Goal: Task Accomplishment & Management: Complete application form

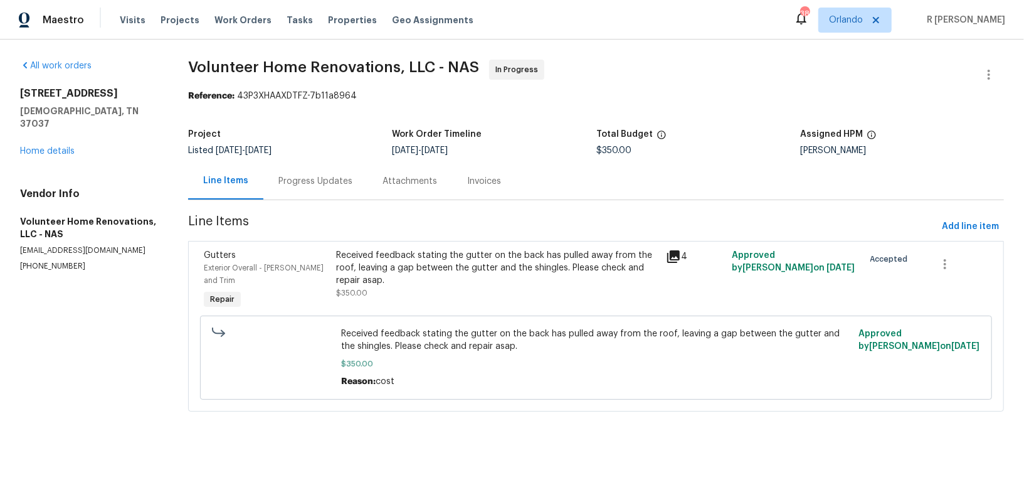
click at [305, 172] on div "Progress Updates" at bounding box center [315, 180] width 104 height 37
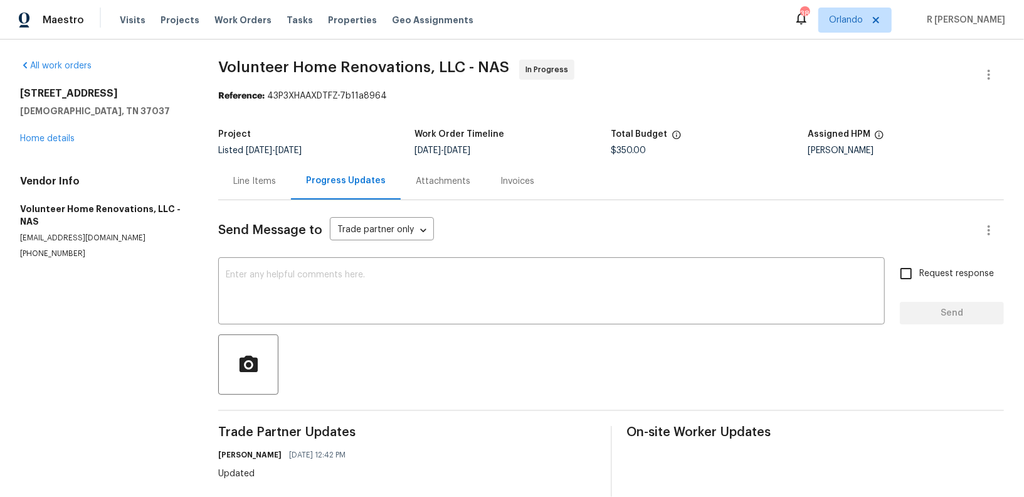
click at [24, 144] on div "All work orders 1608 Rock Springs Midland Rd Christiana, TN 37037 Home details …" at bounding box center [104, 159] width 168 height 199
click at [37, 139] on link "Home details" at bounding box center [47, 138] width 55 height 9
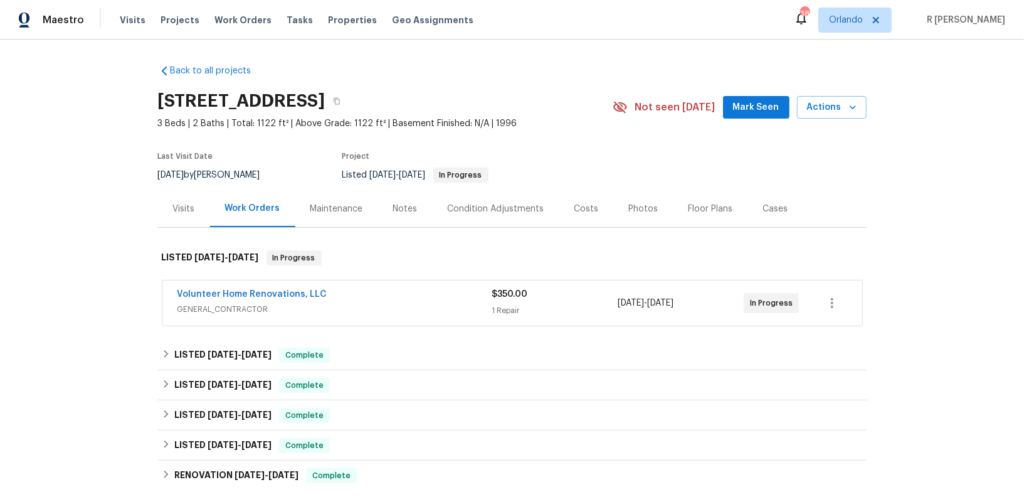
scroll to position [184, 0]
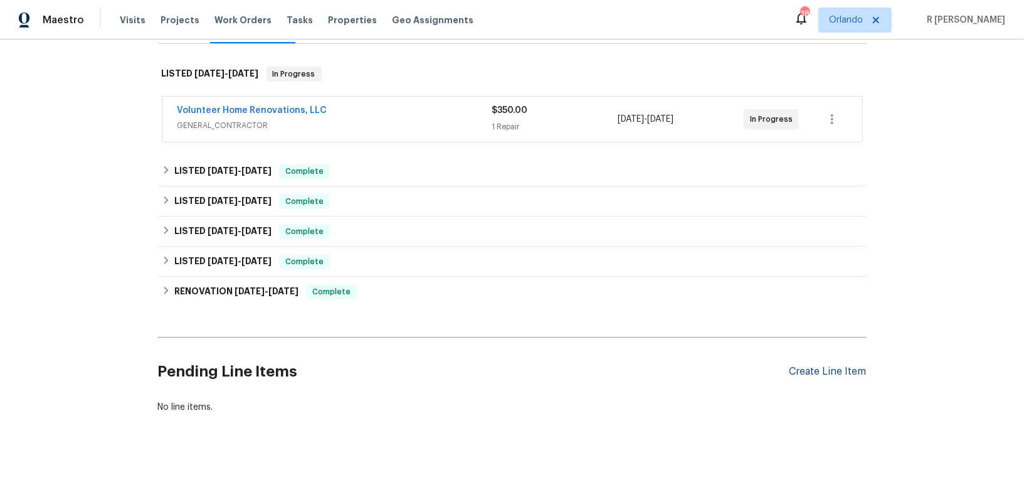
click at [819, 369] on div "Create Line Item" at bounding box center [828, 372] width 77 height 12
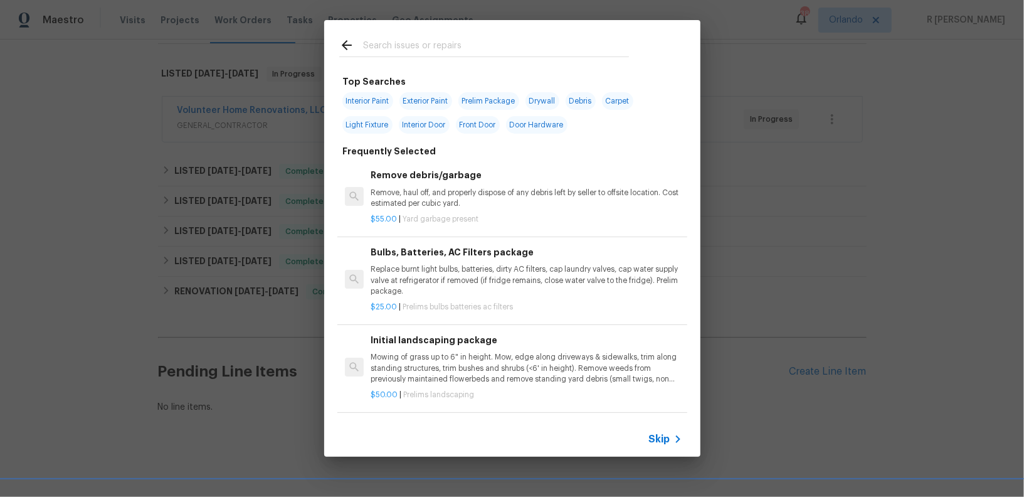
click at [674, 428] on div "Skip" at bounding box center [512, 438] width 376 height 35
click at [668, 435] on span "Skip" at bounding box center [659, 439] width 21 height 13
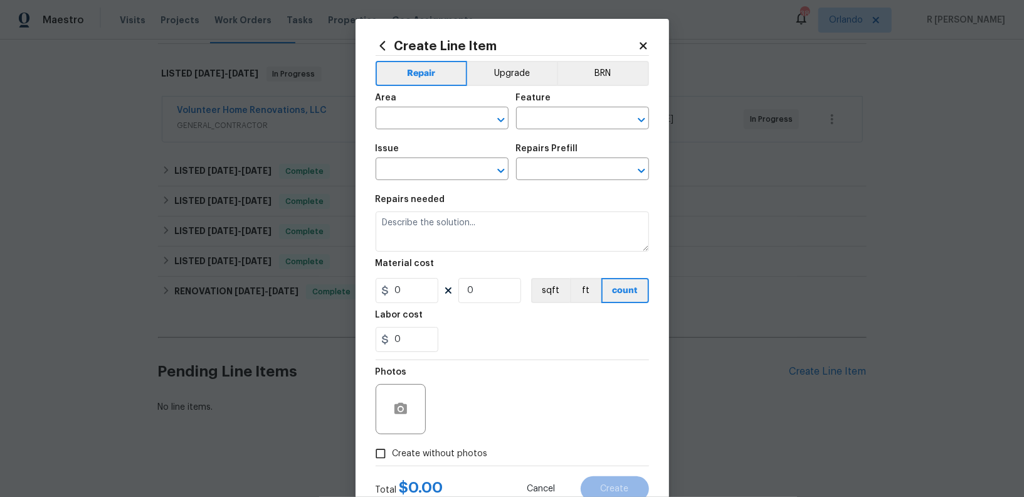
click at [647, 46] on icon at bounding box center [643, 45] width 11 height 11
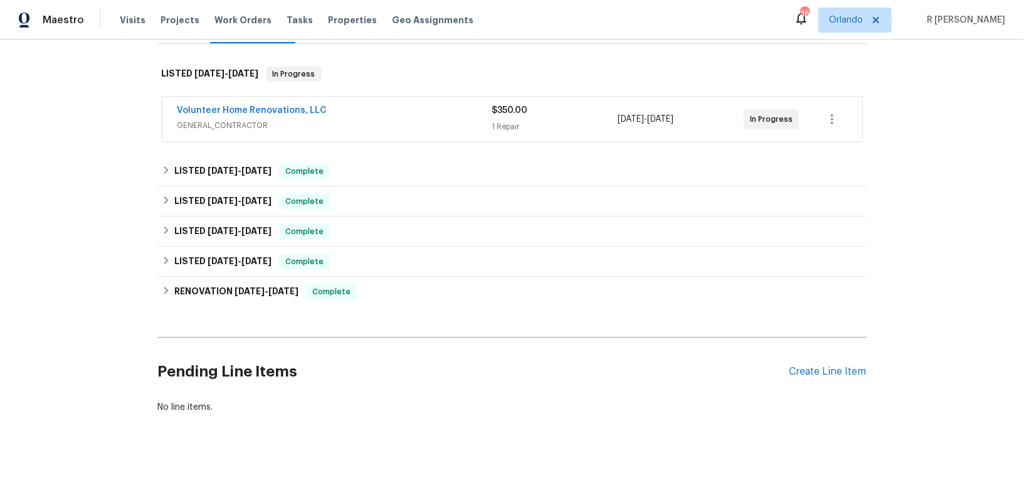
click at [340, 119] on span "GENERAL_CONTRACTOR" at bounding box center [335, 125] width 315 height 13
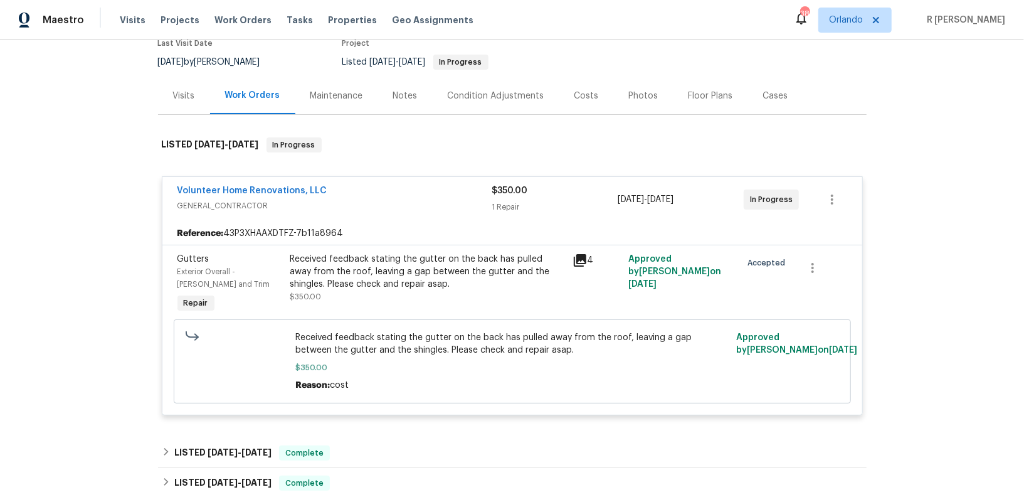
scroll to position [101, 0]
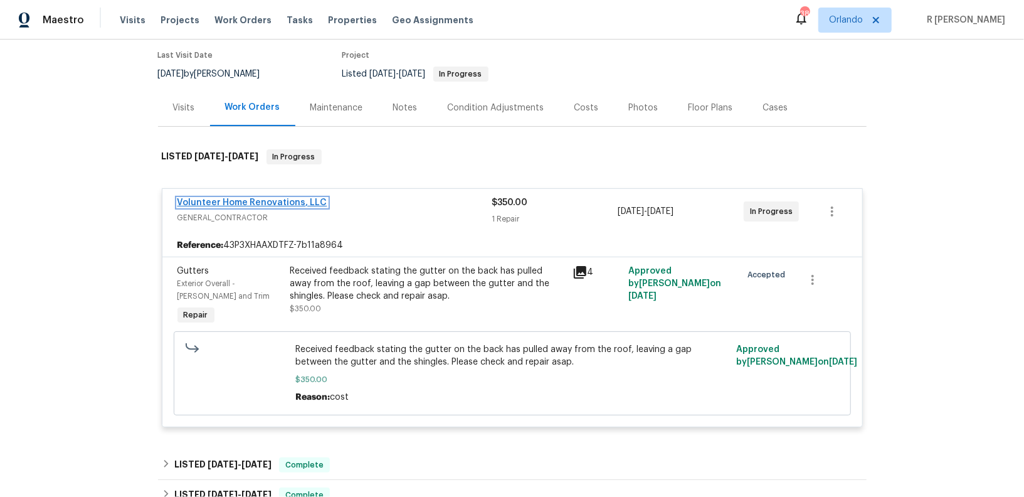
click at [268, 201] on link "Volunteer Home Renovations, LLC" at bounding box center [253, 202] width 150 height 9
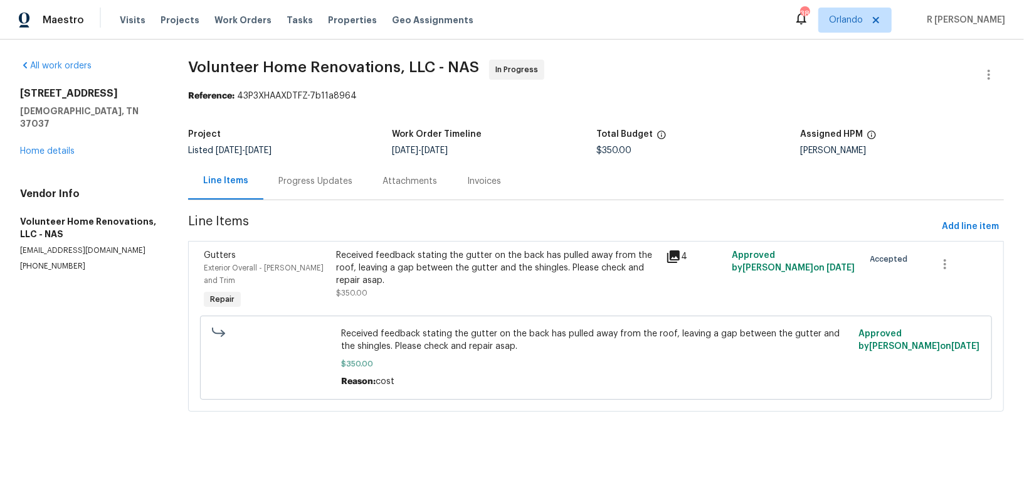
click at [342, 194] on div "Progress Updates" at bounding box center [315, 180] width 104 height 37
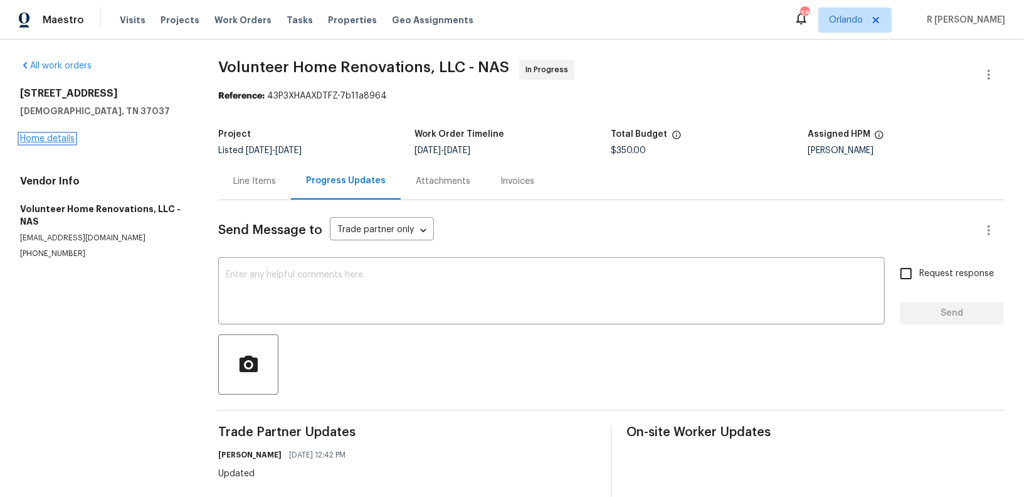
click at [49, 140] on link "Home details" at bounding box center [47, 138] width 55 height 9
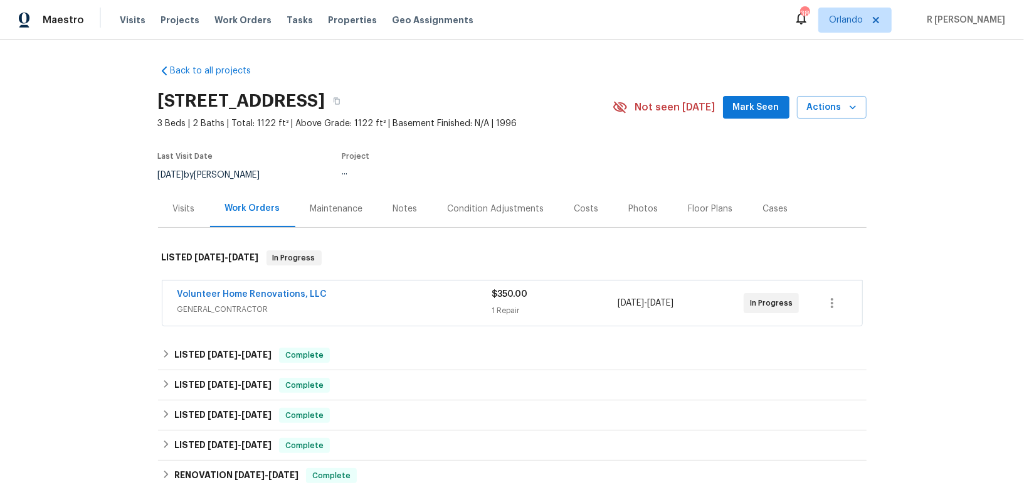
click at [353, 290] on div "Volunteer Home Renovations, LLC" at bounding box center [335, 295] width 315 height 15
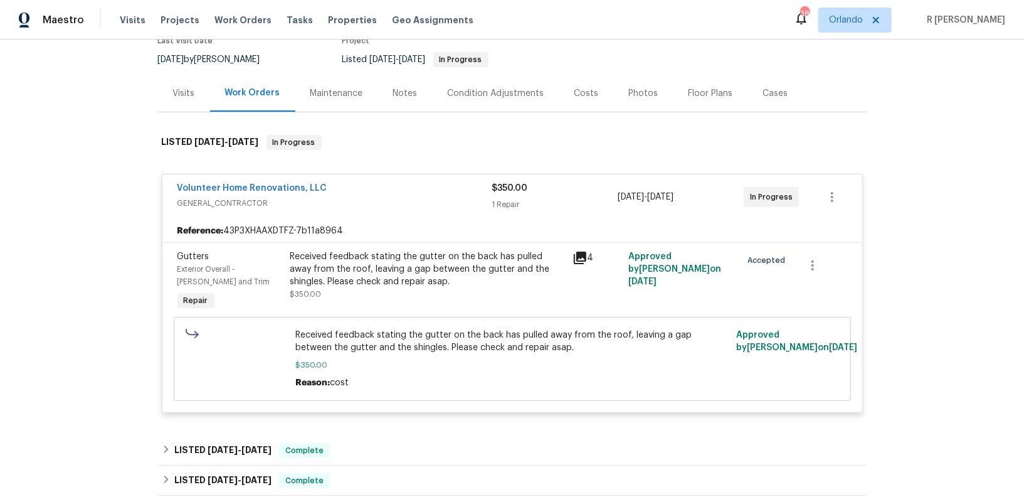
scroll to position [111, 0]
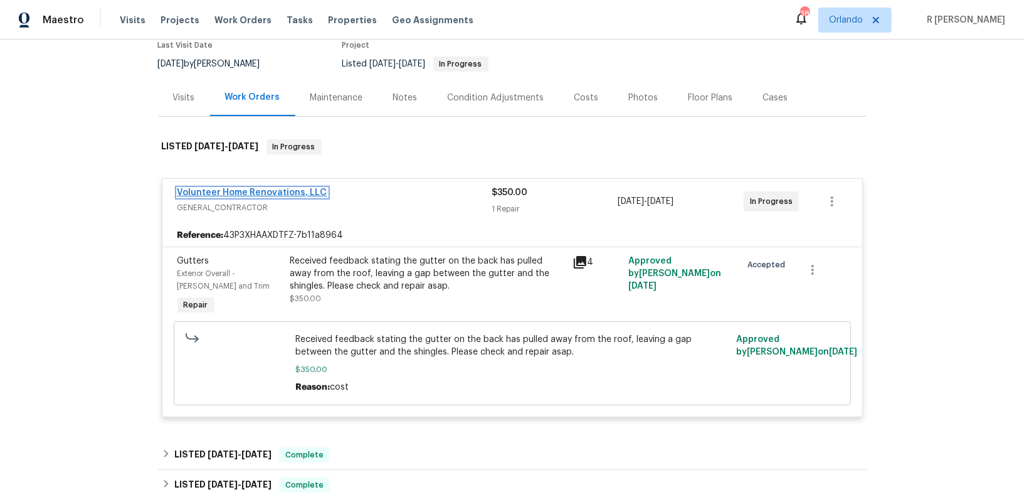
click at [275, 189] on link "Volunteer Home Renovations, LLC" at bounding box center [253, 192] width 150 height 9
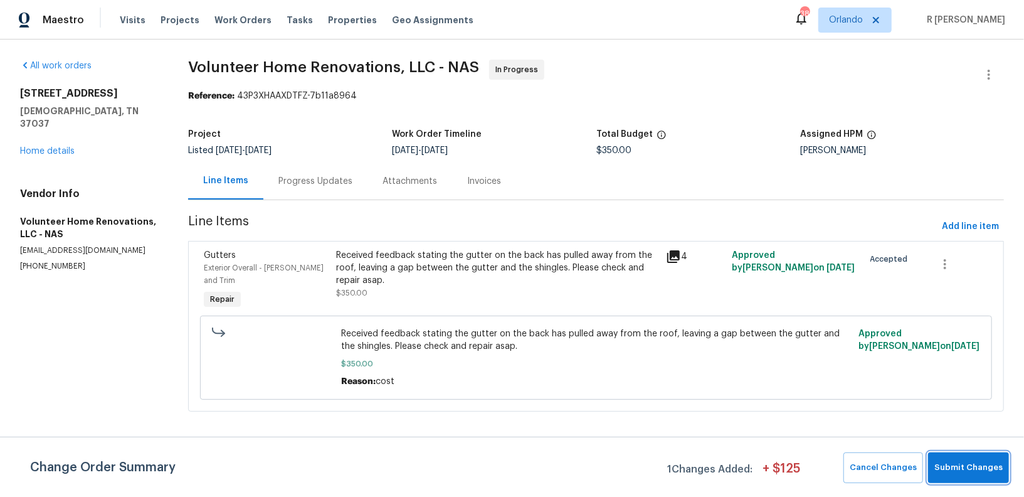
click at [976, 458] on button "Submit Changes" at bounding box center [968, 467] width 81 height 31
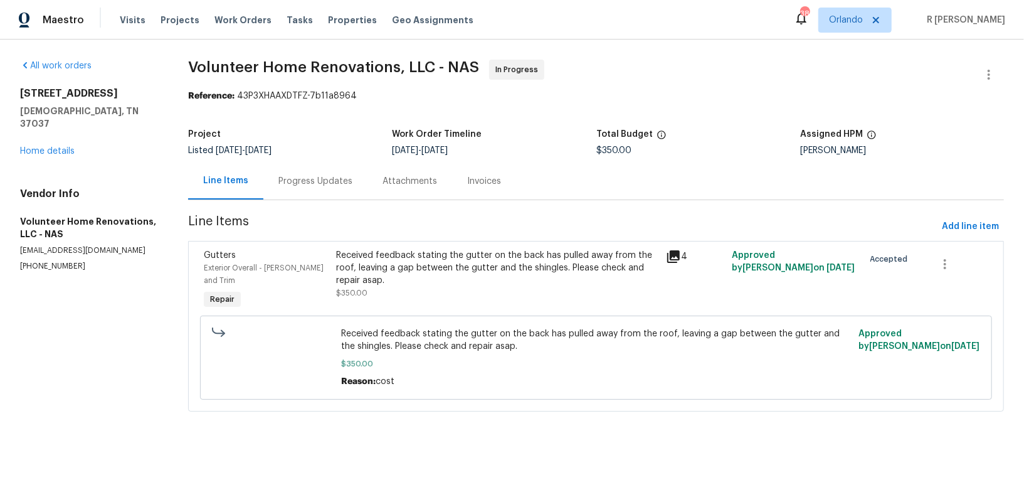
click at [346, 184] on div "Progress Updates" at bounding box center [315, 181] width 74 height 13
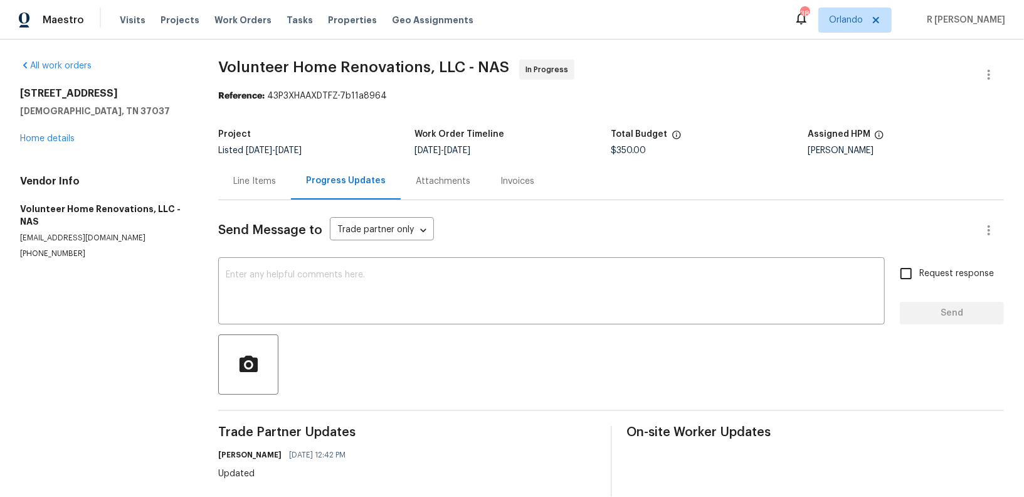
click at [256, 179] on div "Line Items" at bounding box center [254, 181] width 43 height 13
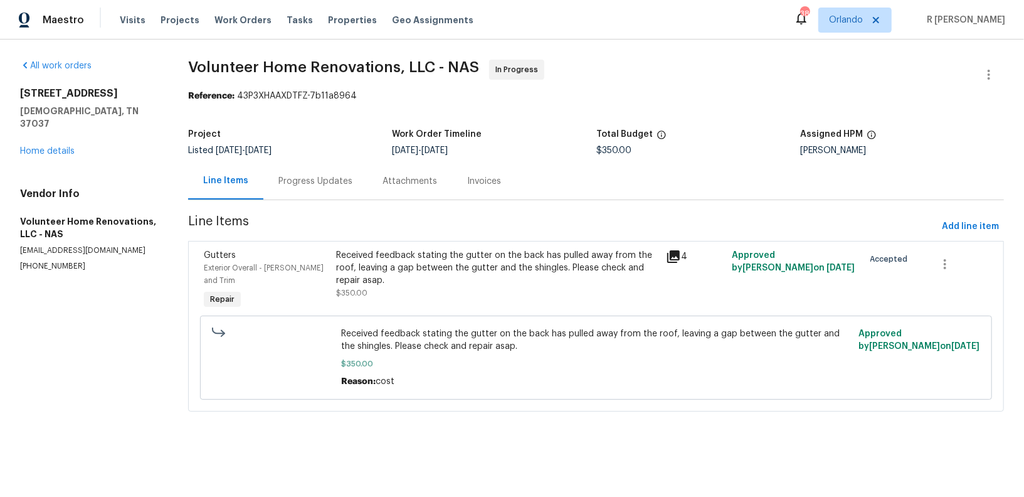
click at [442, 263] on div "Received feedback stating the gutter on the back has pulled away from the roof,…" at bounding box center [497, 268] width 322 height 38
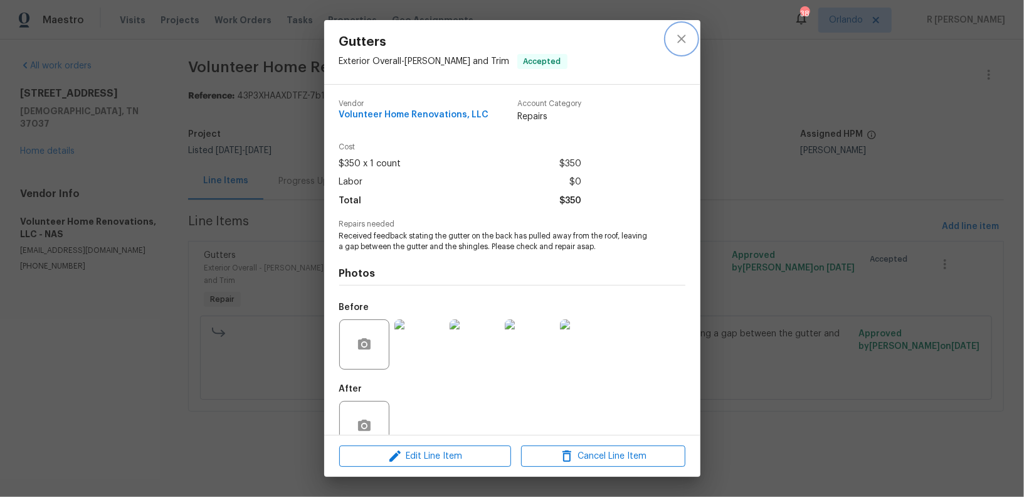
click at [672, 38] on button "close" at bounding box center [682, 39] width 30 height 30
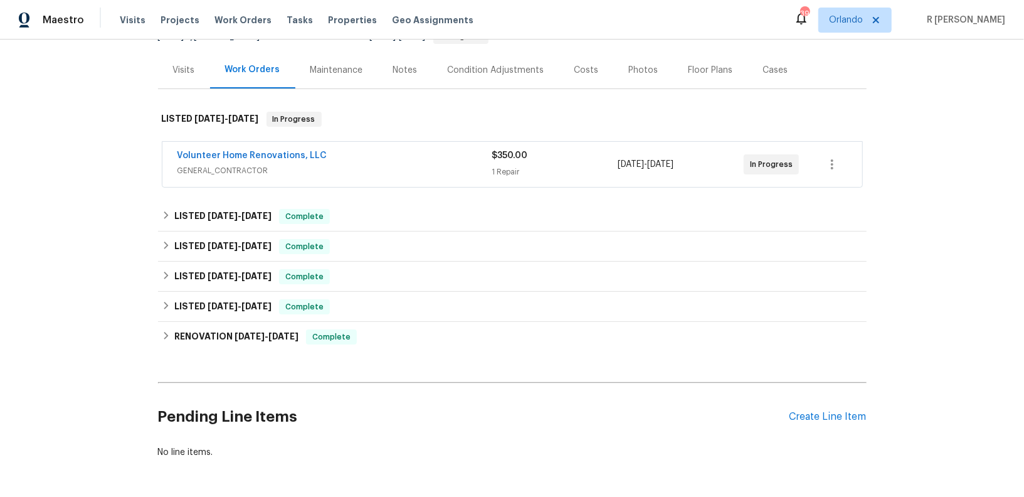
scroll to position [184, 0]
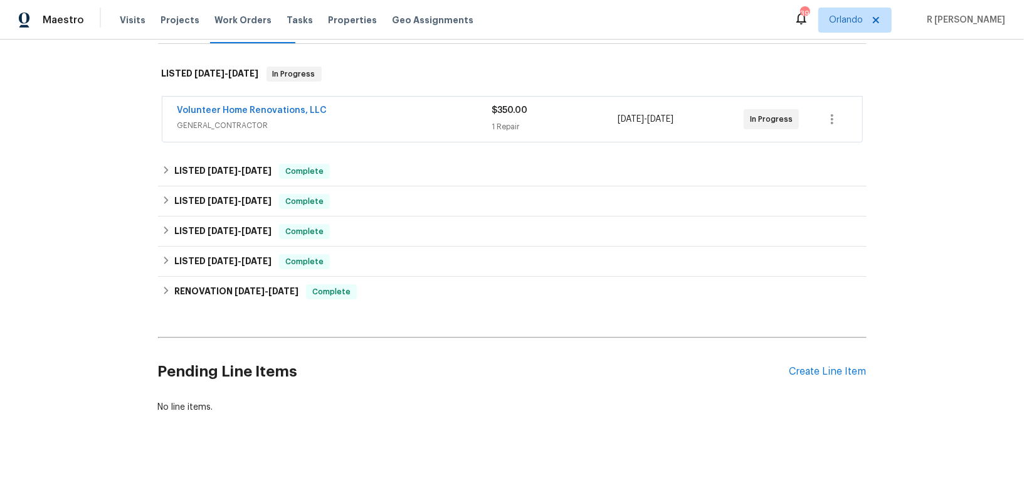
click at [832, 377] on div "Pending Line Items Create Line Item" at bounding box center [512, 371] width 709 height 58
click at [817, 375] on div "Create Line Item" at bounding box center [828, 372] width 77 height 12
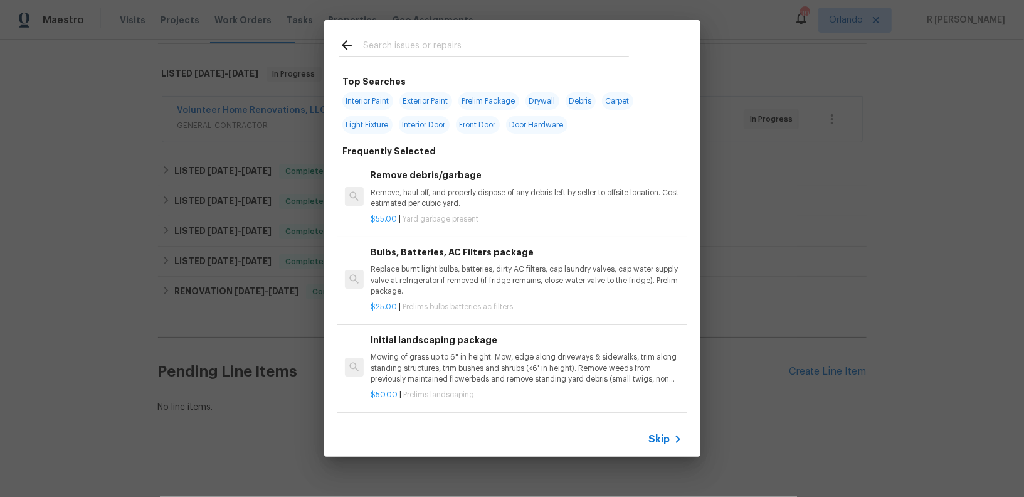
click at [430, 38] on input "text" at bounding box center [496, 47] width 266 height 19
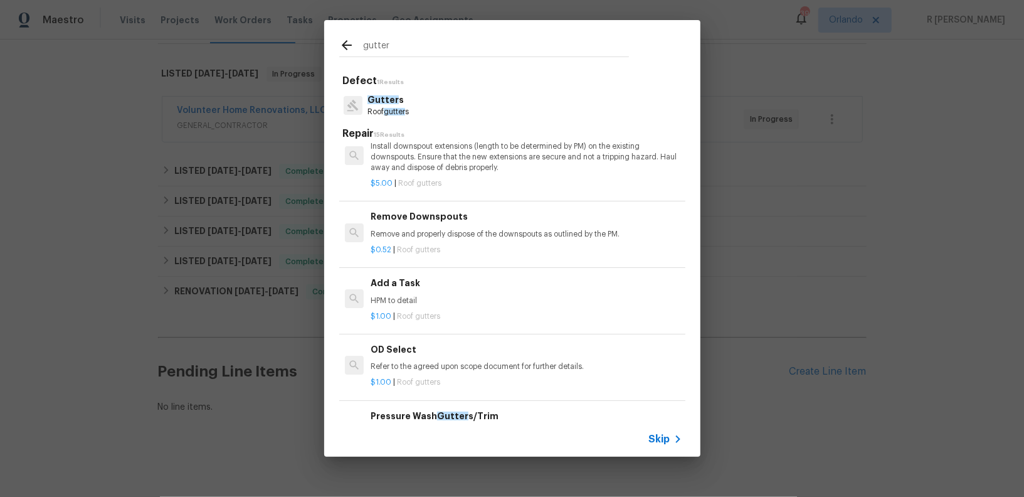
scroll to position [593, 0]
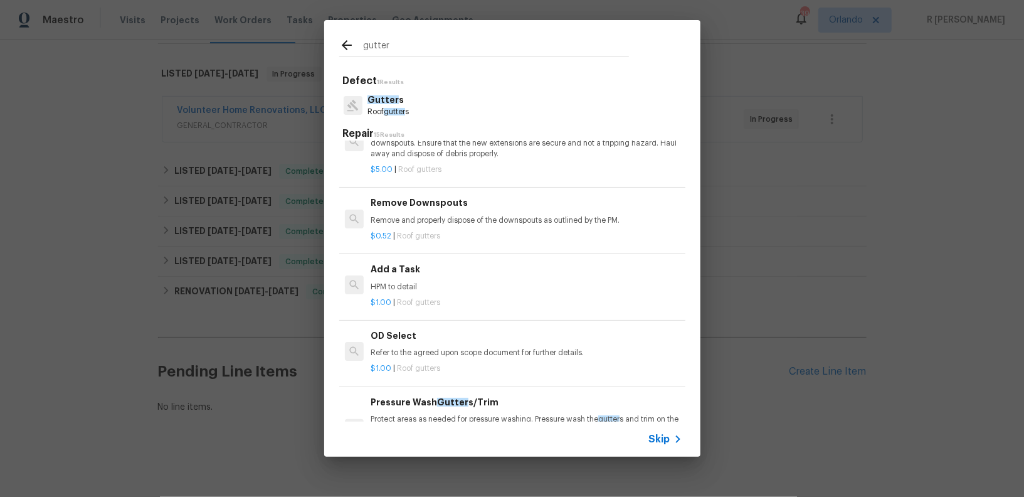
type input "gutter"
click at [439, 306] on span "Roof gutters" at bounding box center [418, 303] width 43 height 8
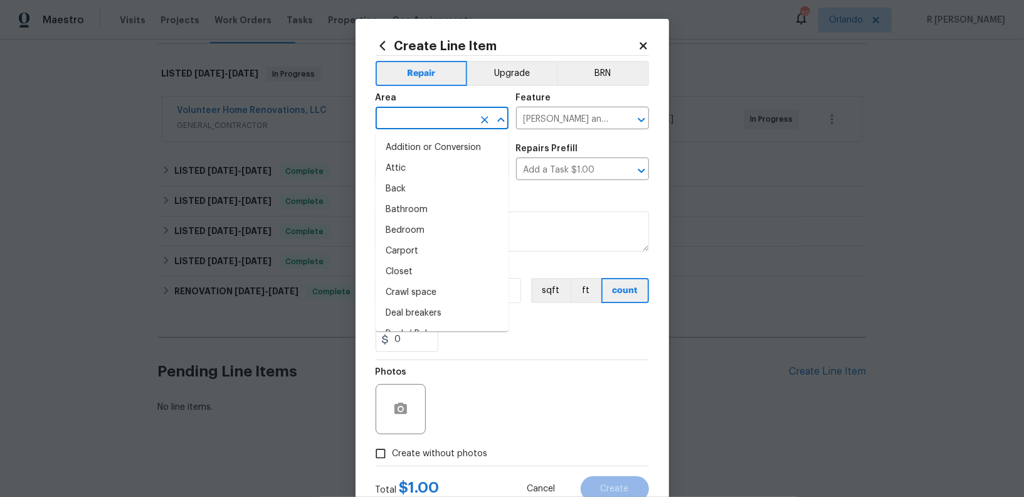
click at [422, 120] on input "text" at bounding box center [425, 119] width 98 height 19
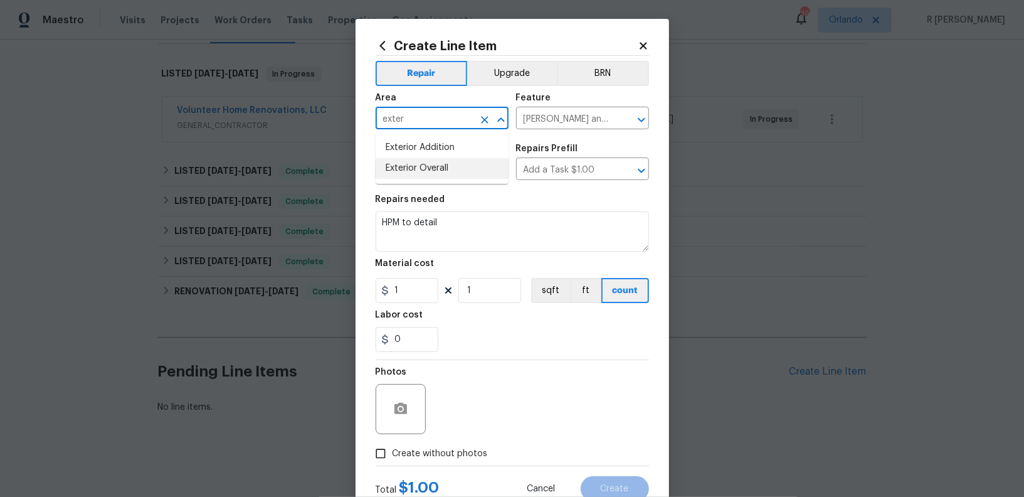
click at [433, 165] on li "Exterior Overall" at bounding box center [442, 168] width 133 height 21
type input "Exterior Overall"
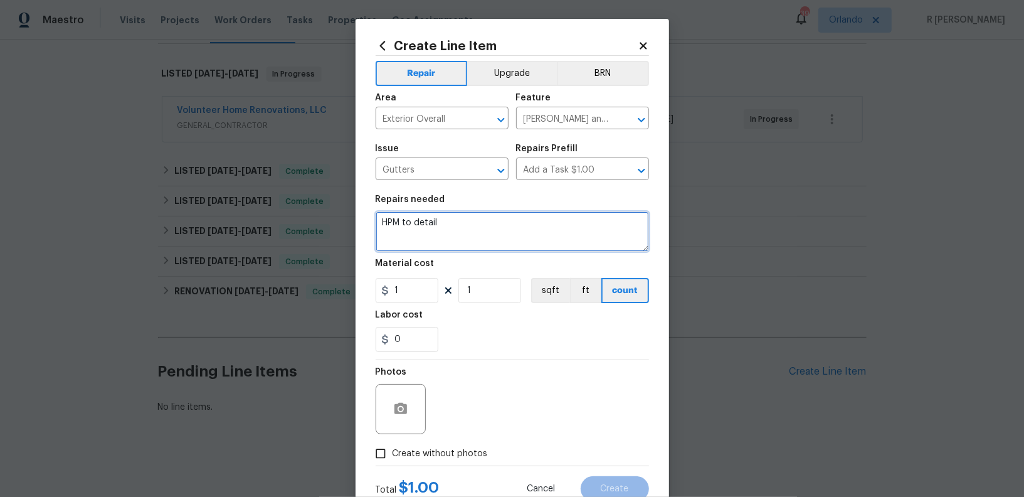
click at [499, 227] on textarea "HPM to detail" at bounding box center [512, 231] width 273 height 40
paste textarea "Received feedback the gutter on back has pulled away from the roof leaving a ga…"
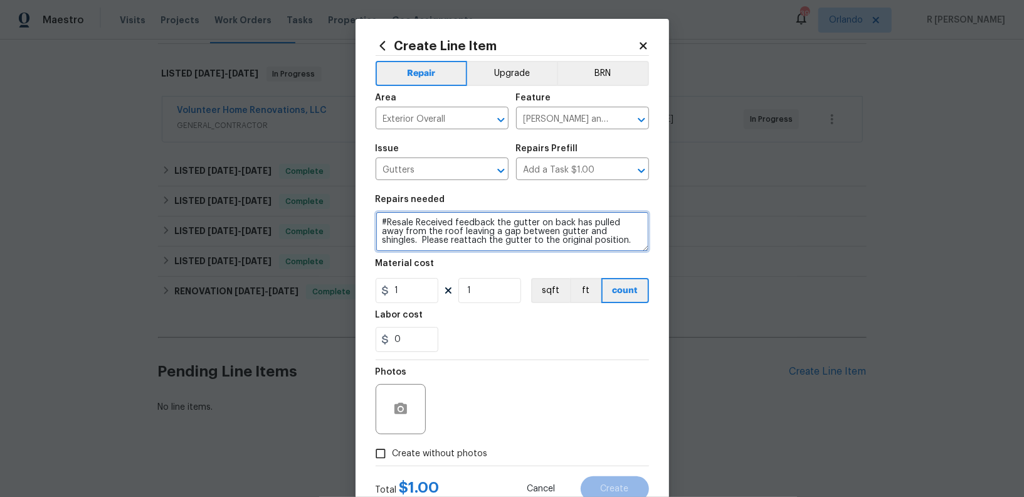
type textarea "#Resale Received feedback the gutter on back has pulled away from the roof leav…"
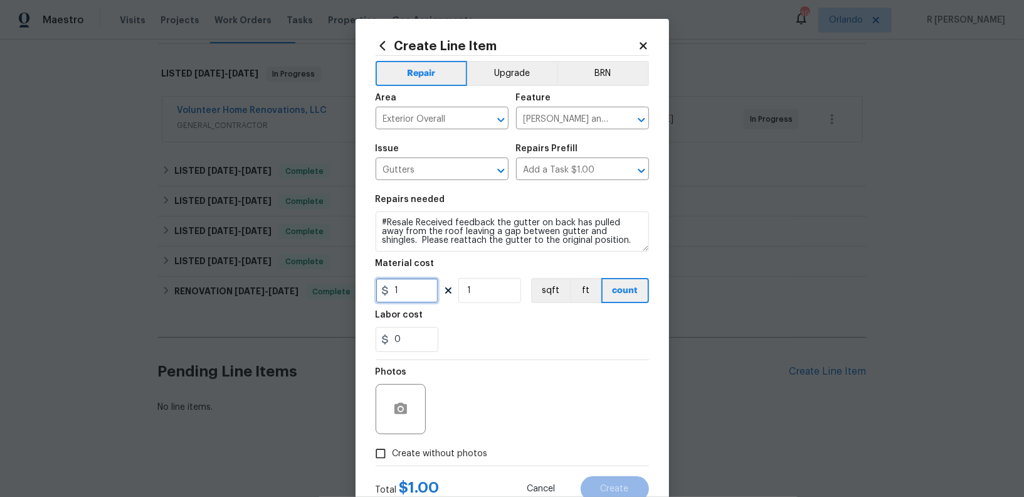
click at [410, 289] on input "1" at bounding box center [407, 290] width 63 height 25
type input "125"
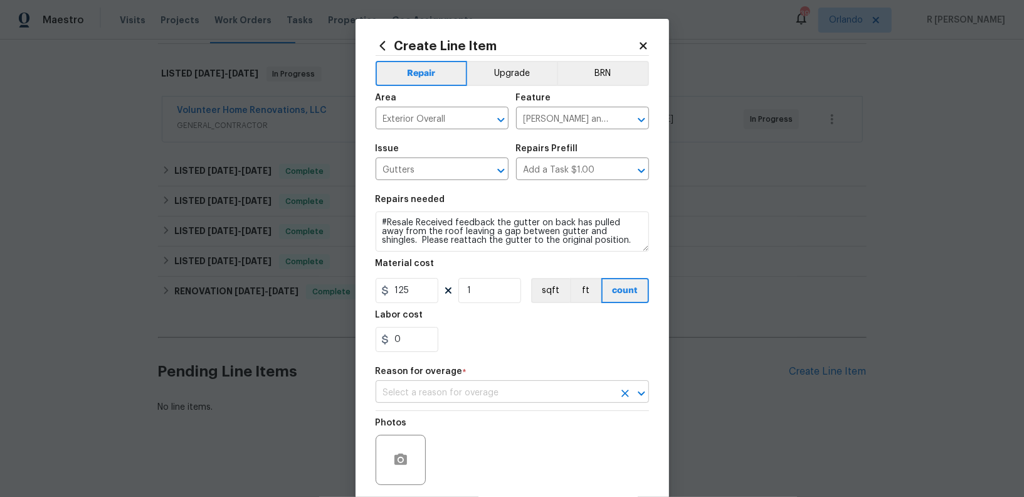
click at [510, 403] on input "text" at bounding box center [495, 392] width 238 height 19
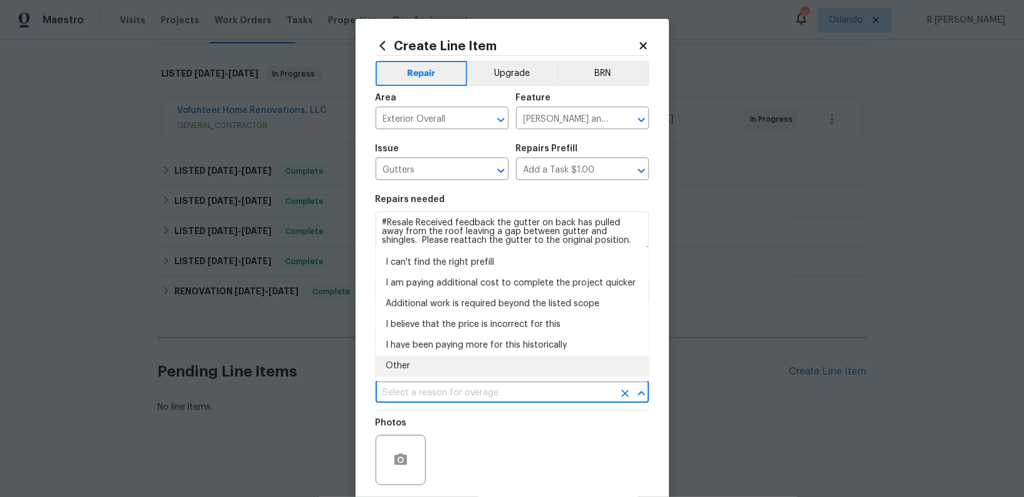
click at [396, 363] on li "Other" at bounding box center [512, 366] width 273 height 21
type input "Other"
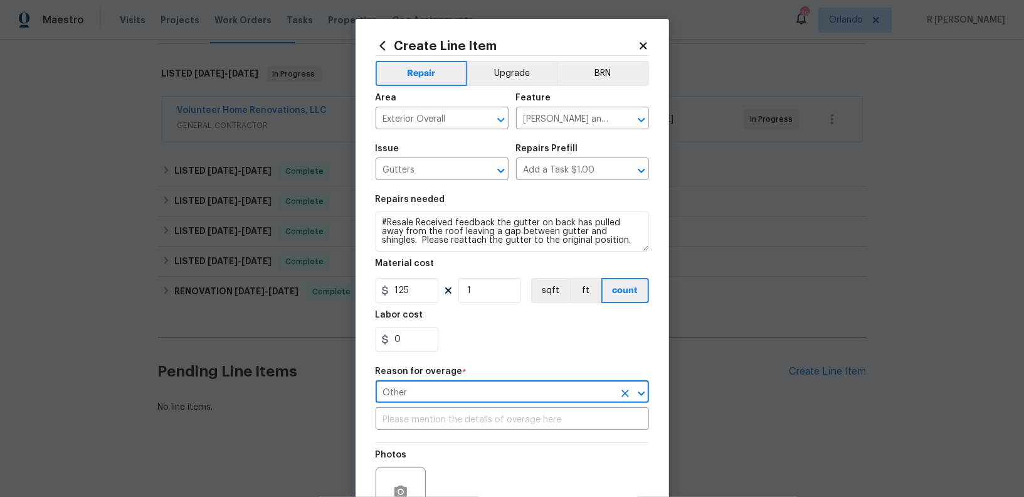
scroll to position [127, 0]
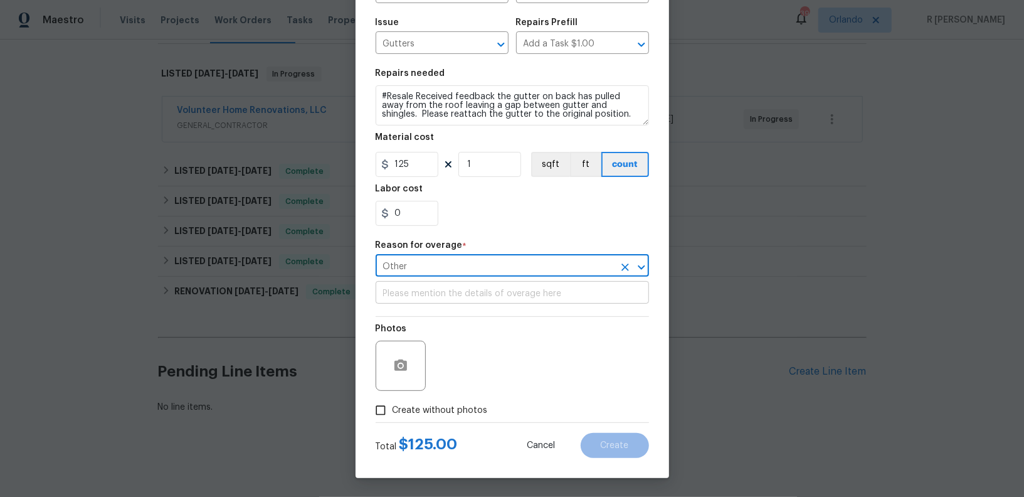
click at [446, 303] on input "text" at bounding box center [512, 293] width 273 height 19
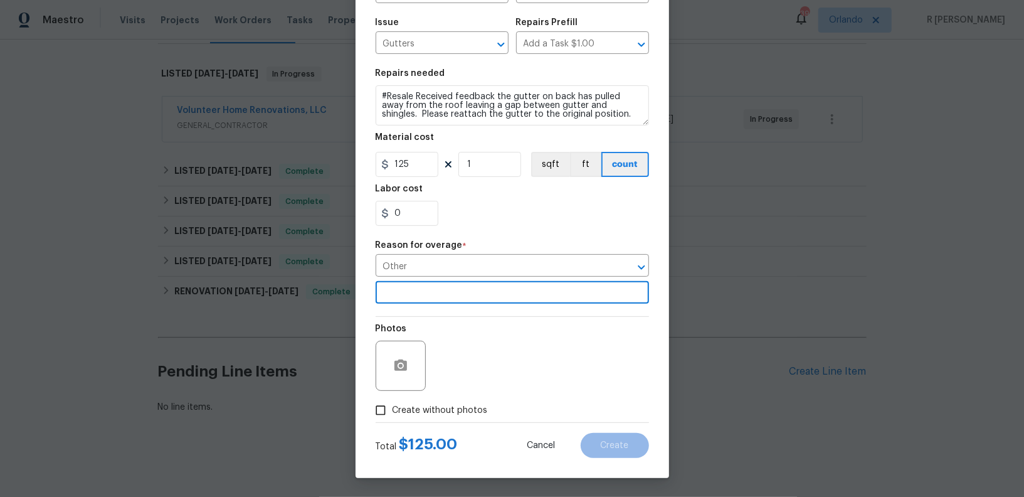
click at [465, 408] on span "Create without photos" at bounding box center [440, 410] width 95 height 13
click at [393, 408] on input "Create without photos" at bounding box center [381, 410] width 24 height 24
checkbox input "true"
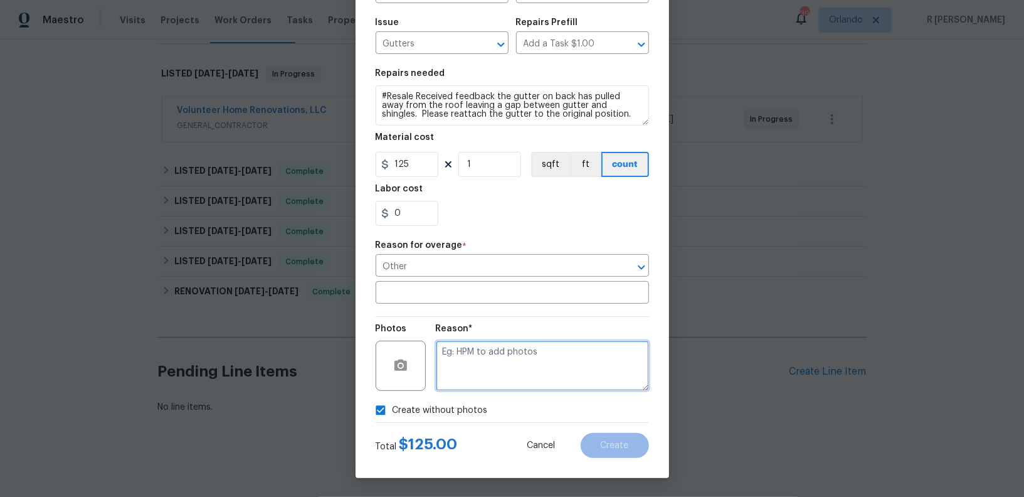
click at [585, 363] on textarea at bounding box center [542, 366] width 213 height 50
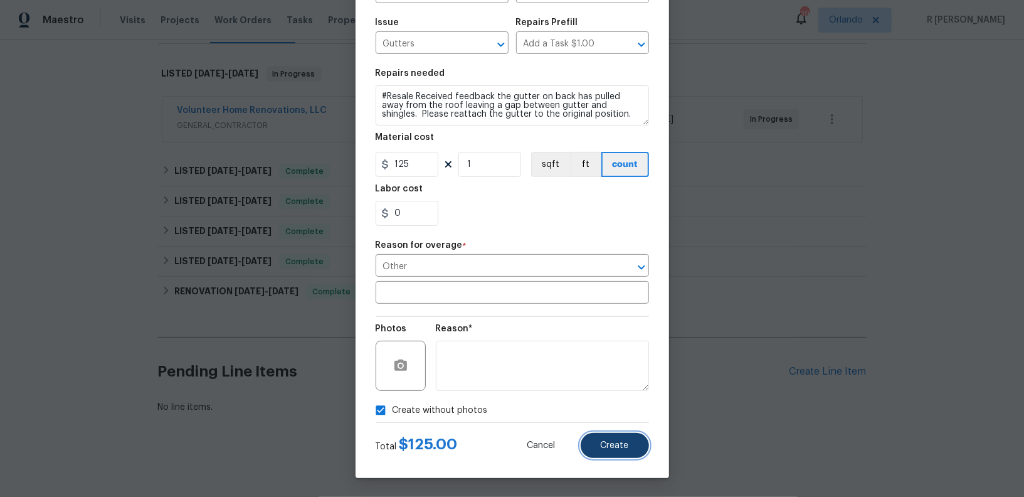
click at [638, 439] on button "Create" at bounding box center [615, 445] width 68 height 25
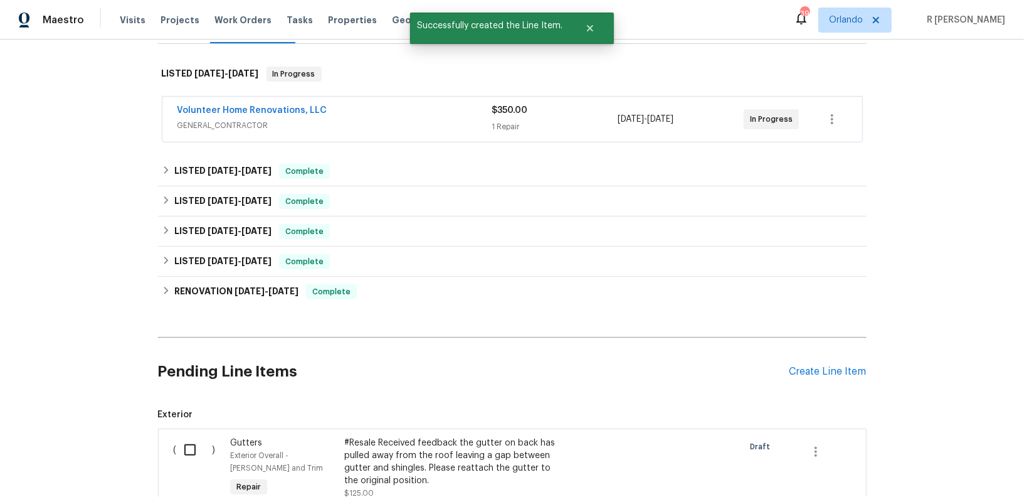
click at [188, 452] on input "checkbox" at bounding box center [195, 450] width 36 height 26
checkbox input "true"
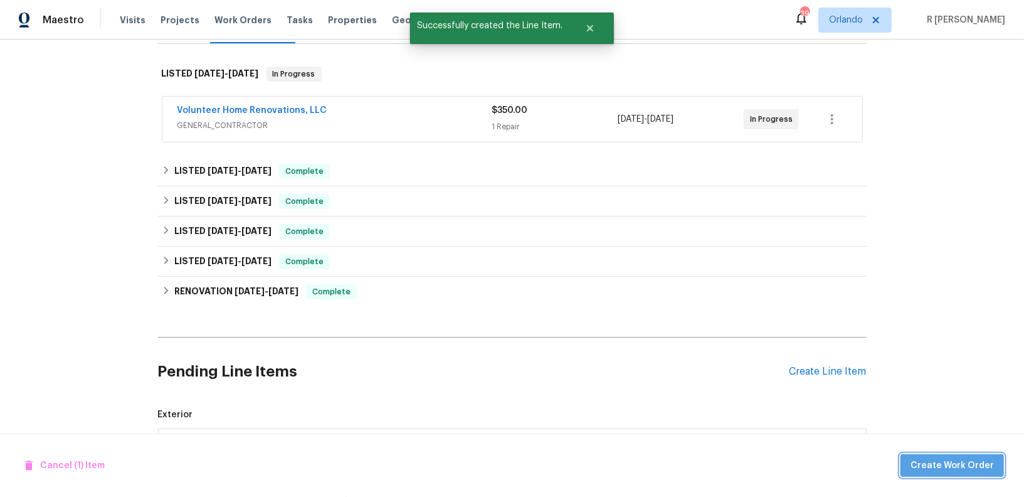
click at [960, 459] on span "Create Work Order" at bounding box center [952, 466] width 83 height 16
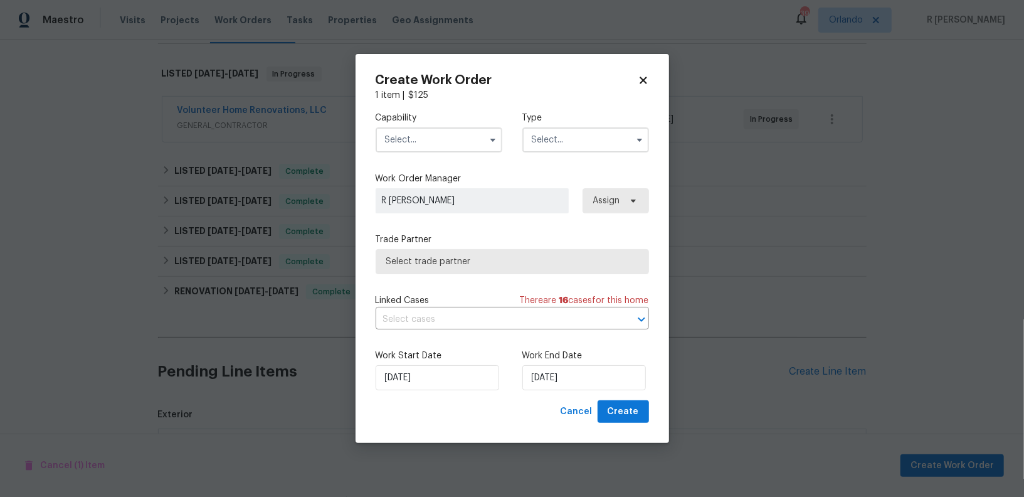
click at [454, 151] on input "text" at bounding box center [439, 139] width 127 height 25
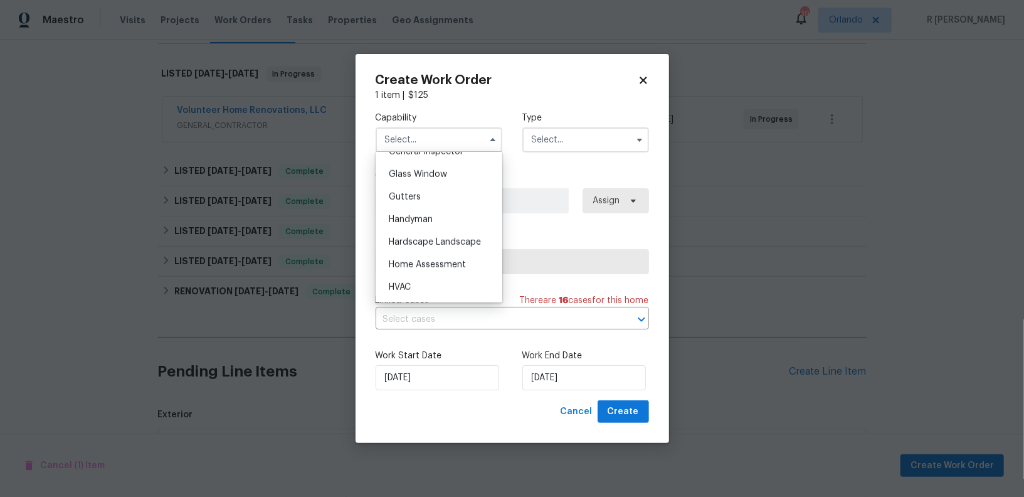
scroll to position [600, 0]
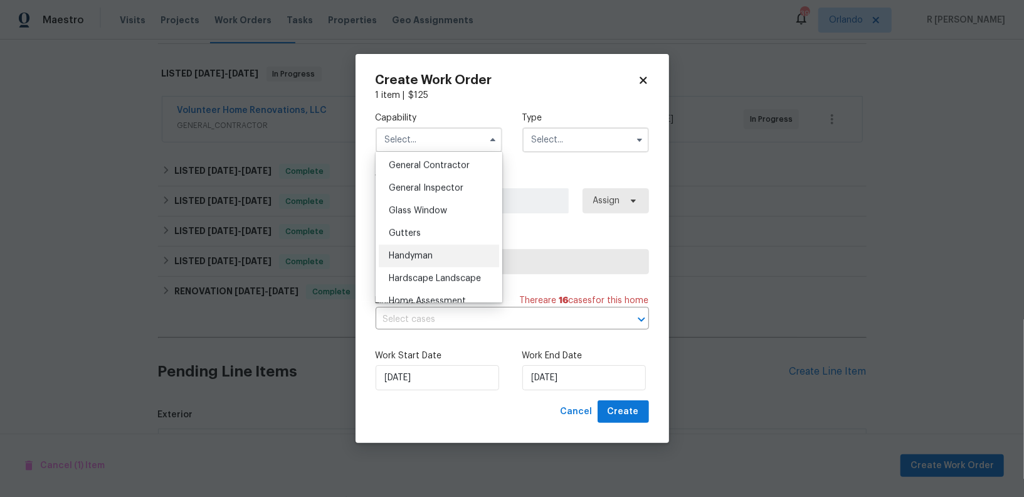
click at [436, 253] on div "Handyman" at bounding box center [439, 256] width 120 height 23
type input "Handyman"
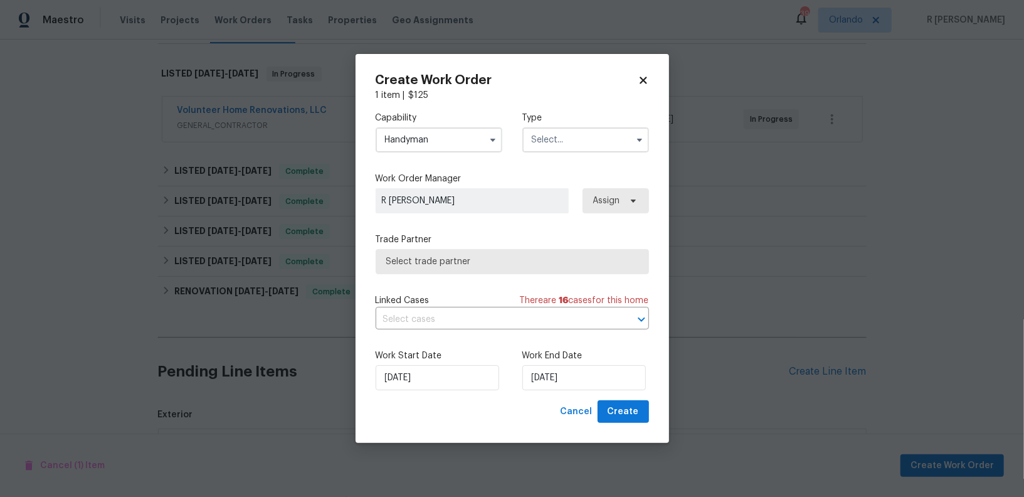
click at [593, 143] on input "text" at bounding box center [585, 139] width 127 height 25
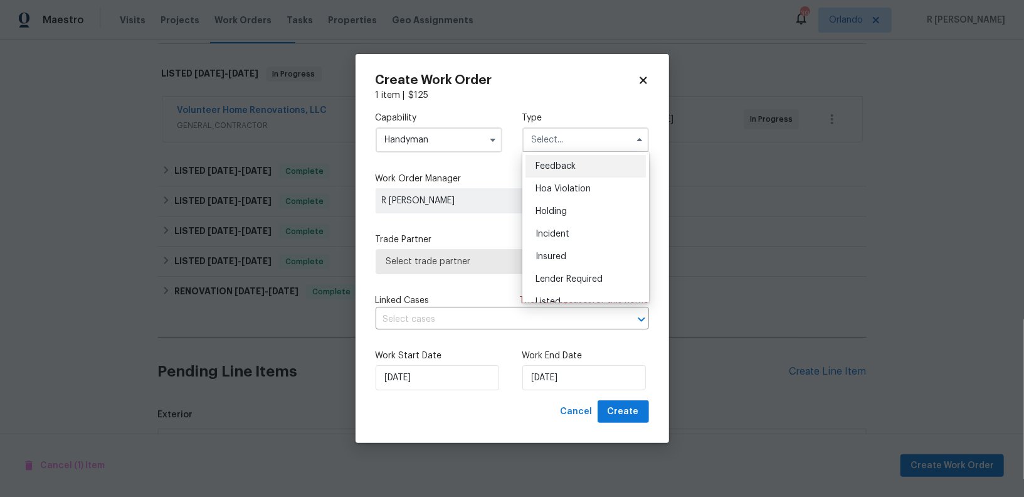
click at [576, 169] on div "Feedback" at bounding box center [586, 166] width 120 height 23
type input "Feedback"
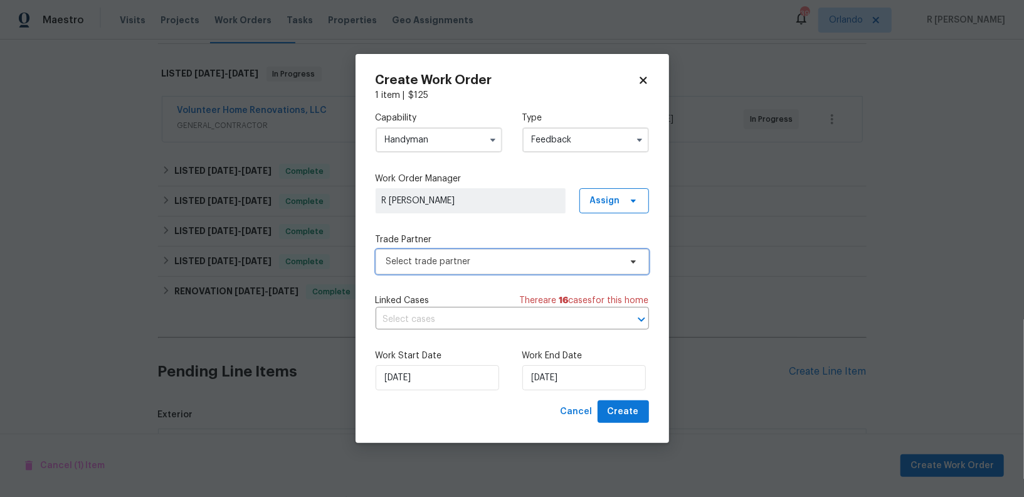
click at [468, 257] on span "Select trade partner" at bounding box center [503, 261] width 234 height 13
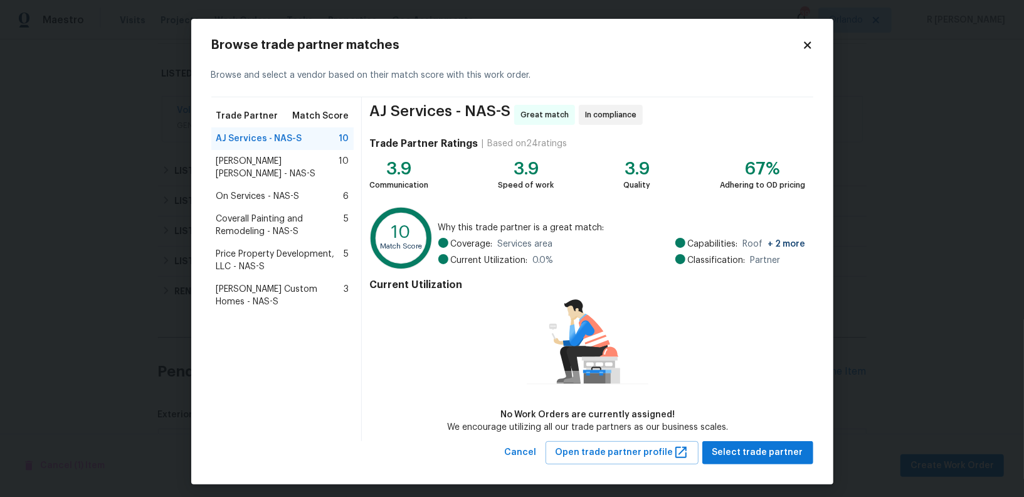
click at [807, 48] on icon at bounding box center [807, 45] width 11 height 11
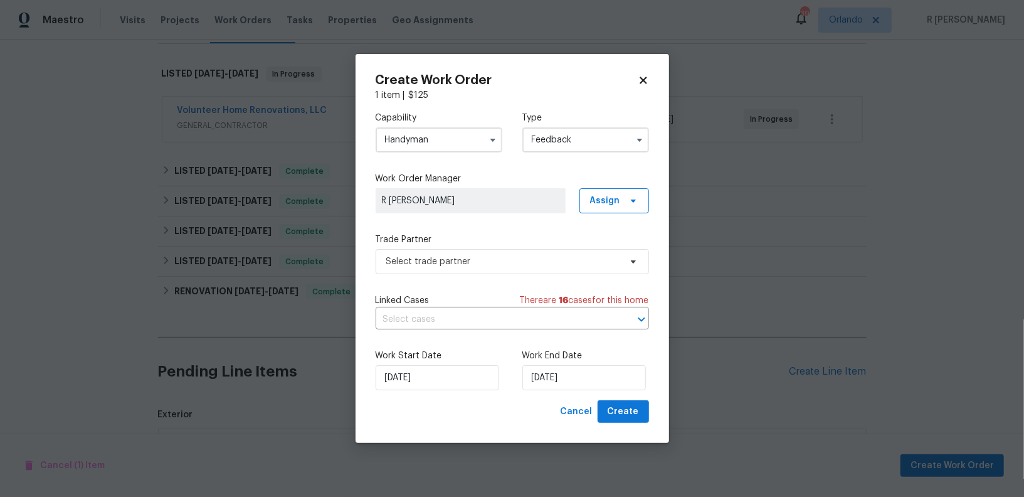
click at [430, 143] on input "Handyman" at bounding box center [439, 139] width 127 height 25
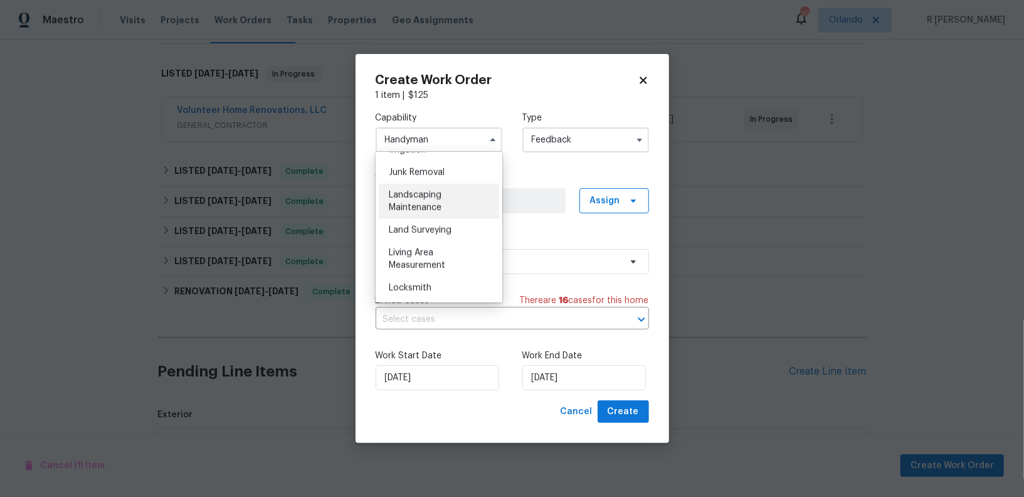
scroll to position [797, 0]
click at [417, 196] on span "Landscaping Maintenance" at bounding box center [415, 200] width 53 height 21
type input "Landscaping Maintenance"
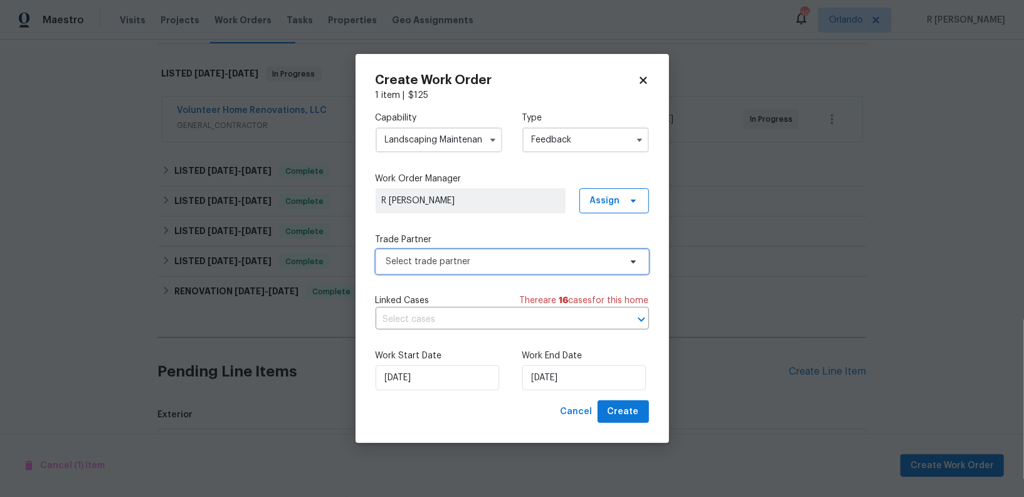
click at [489, 265] on span "Select trade partner" at bounding box center [503, 261] width 234 height 13
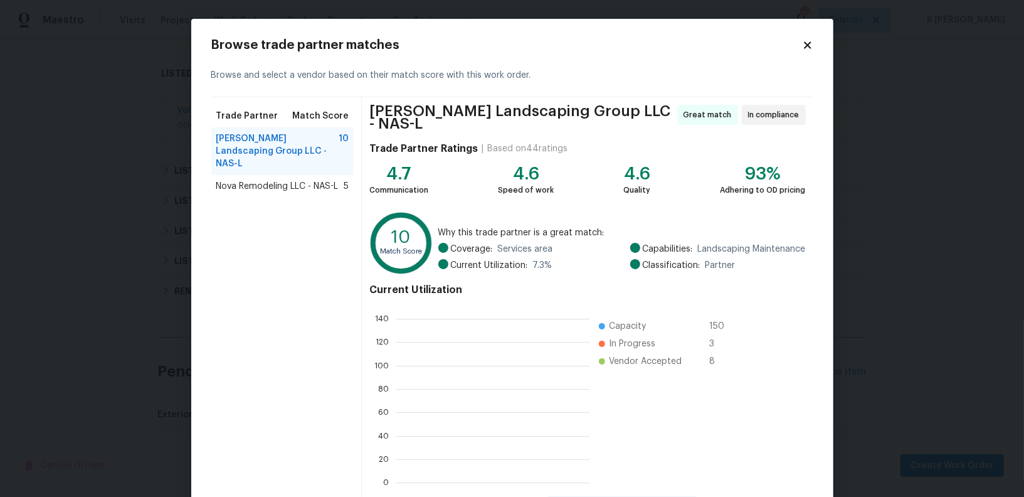
scroll to position [176, 193]
click at [806, 43] on icon at bounding box center [807, 44] width 7 height 7
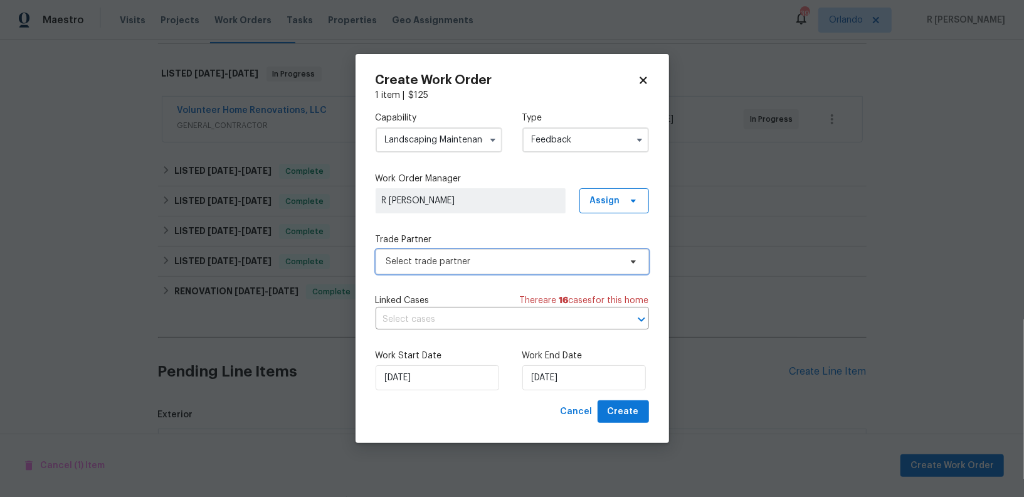
click at [459, 252] on span "Select trade partner" at bounding box center [512, 261] width 273 height 25
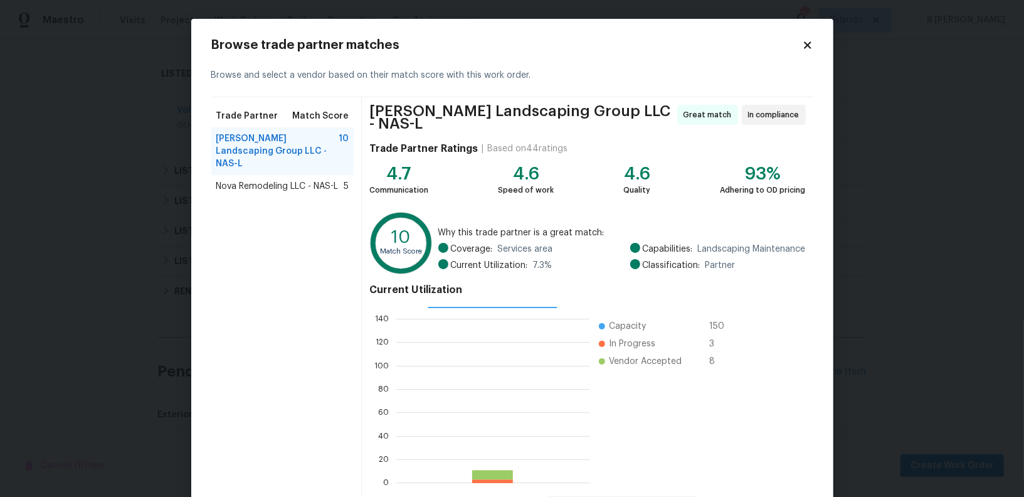
scroll to position [56, 0]
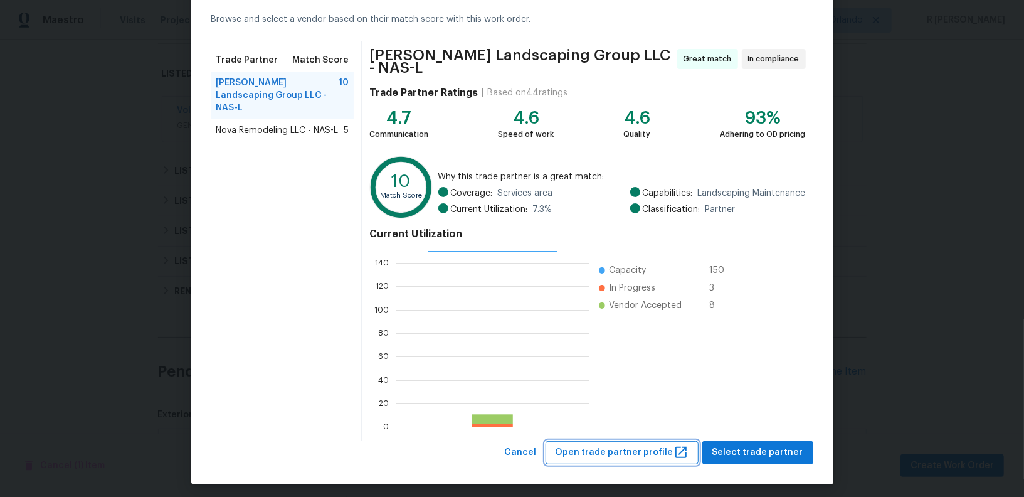
click at [627, 445] on span "Open trade partner profile" at bounding box center [622, 453] width 133 height 16
click at [524, 448] on span "Cancel" at bounding box center [521, 453] width 32 height 16
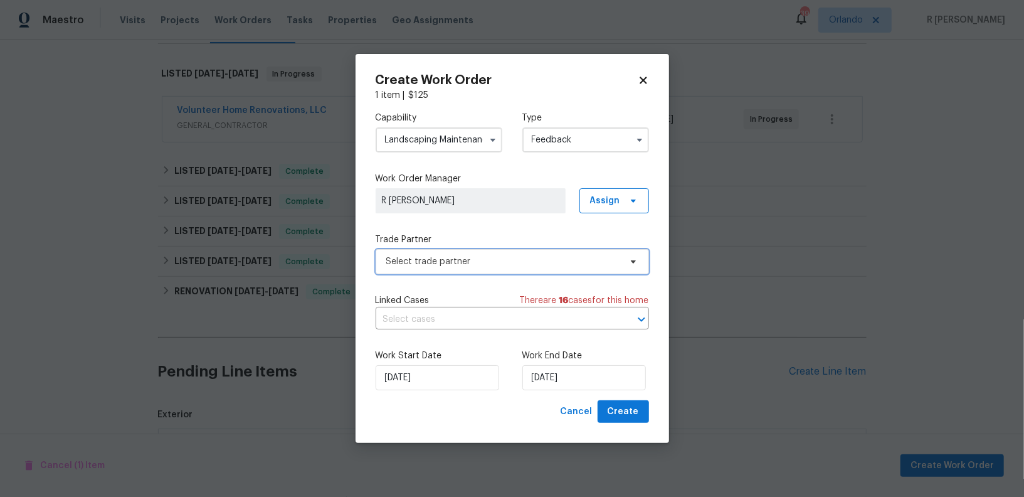
scroll to position [0, 0]
